Goal: Task Accomplishment & Management: Use online tool/utility

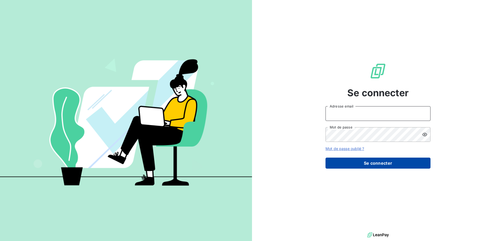
type input "[EMAIL_ADDRESS][DOMAIN_NAME]"
click at [375, 164] on button "Se connecter" at bounding box center [378, 163] width 105 height 11
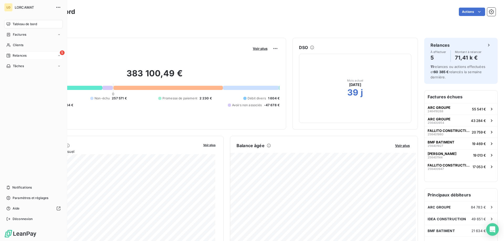
click at [8, 56] on icon at bounding box center [8, 56] width 4 height 4
click at [17, 52] on div "5 Relances" at bounding box center [33, 55] width 59 height 8
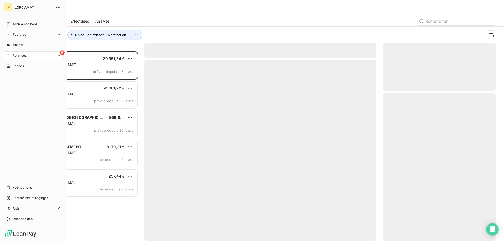
scroll to position [186, 109]
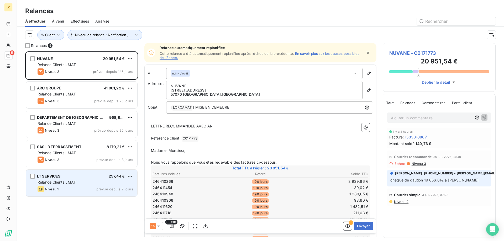
click at [81, 181] on div "Relance Clients LMAT" at bounding box center [86, 182] width 96 height 5
